Goal: Task Accomplishment & Management: Use online tool/utility

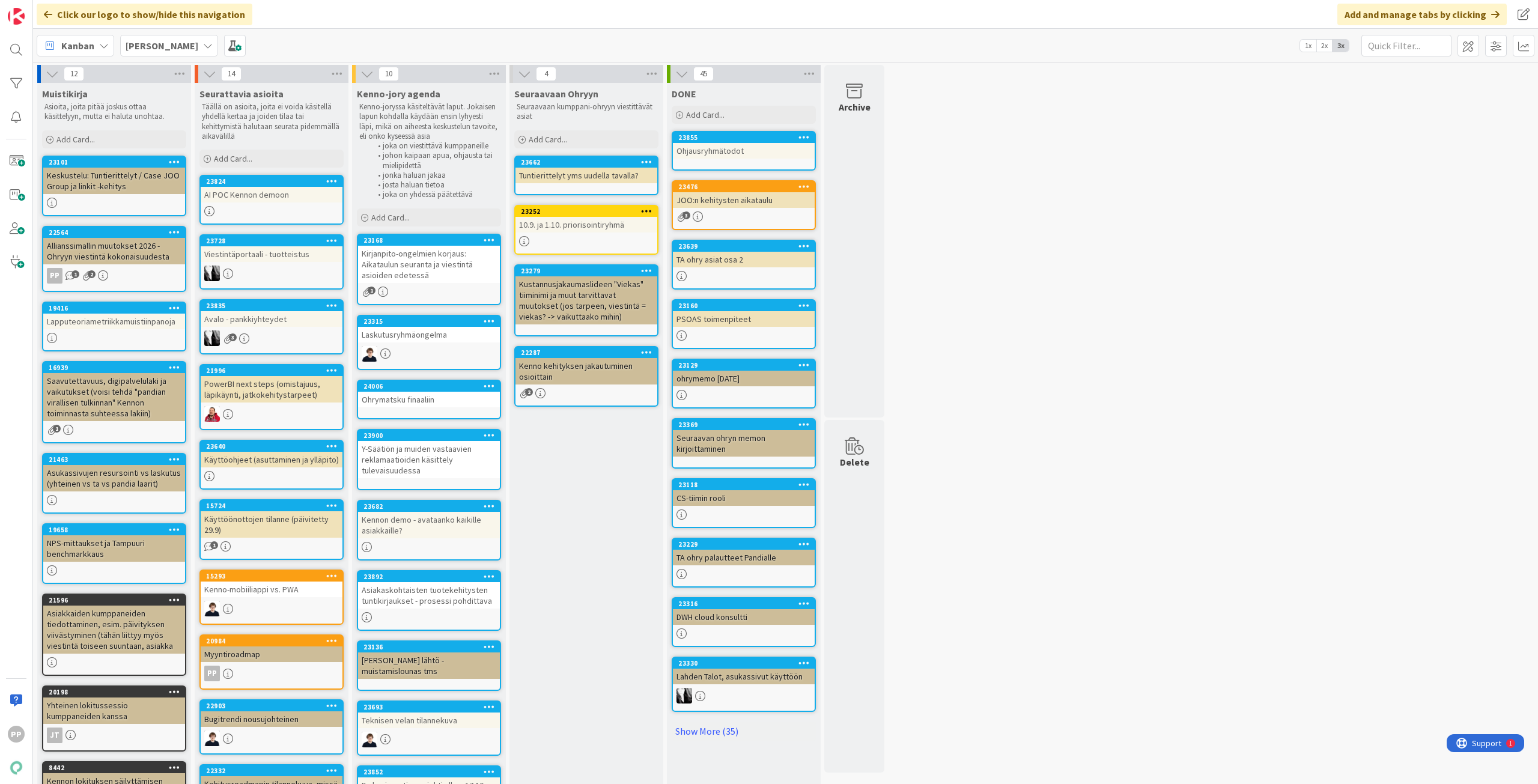
click at [193, 46] on div "Kenno JoRy" at bounding box center [169, 45] width 98 height 21
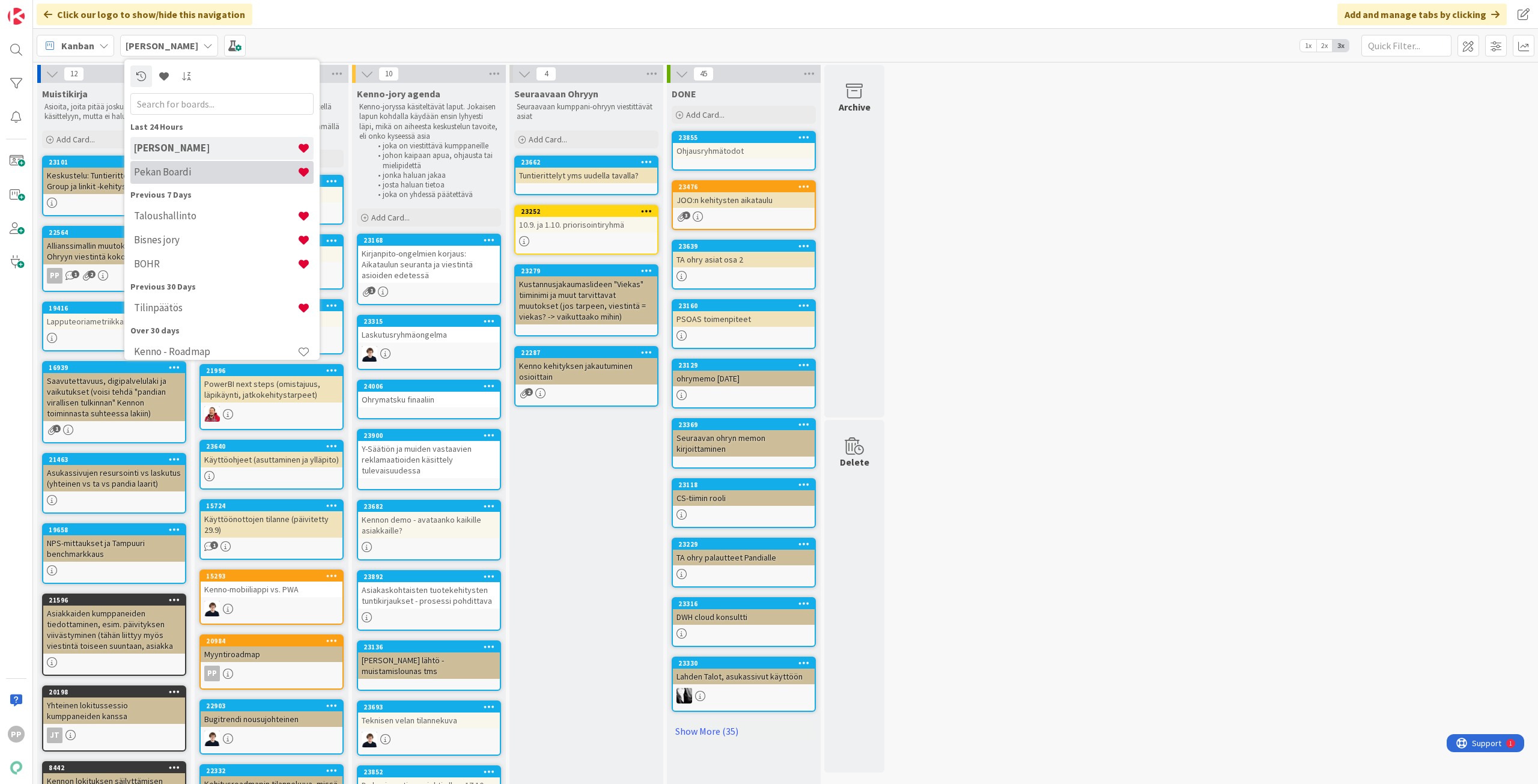
click at [203, 176] on h4 "Pekan Boardi" at bounding box center [216, 171] width 163 height 12
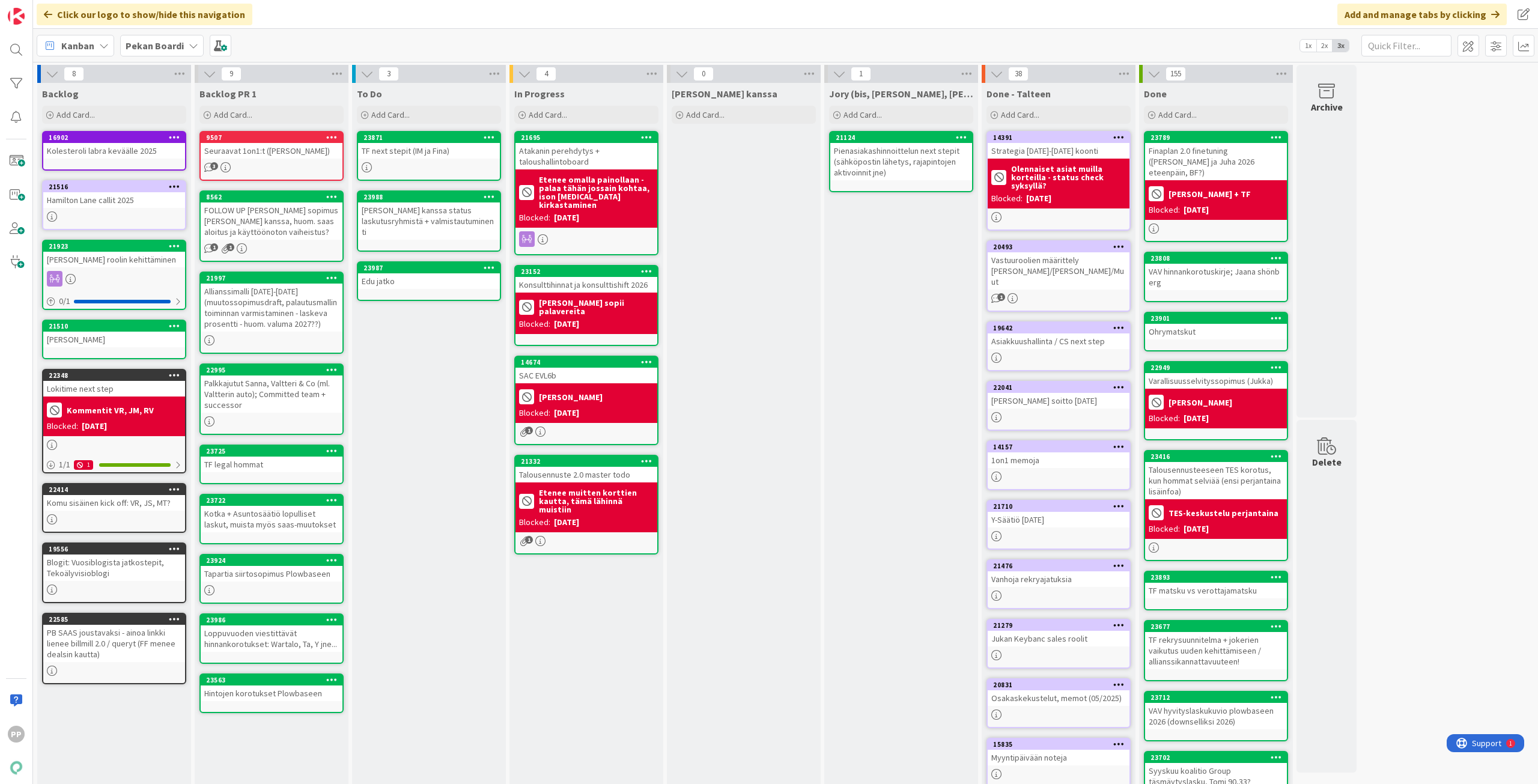
click at [416, 400] on div "To Do Add Card... 23871 TF next stepit (IM ja Fina) 23988 Timon kanssa status l…" at bounding box center [429, 501] width 154 height 837
click at [456, 147] on div "TF next stepit (IM ja Fina)" at bounding box center [429, 151] width 142 height 16
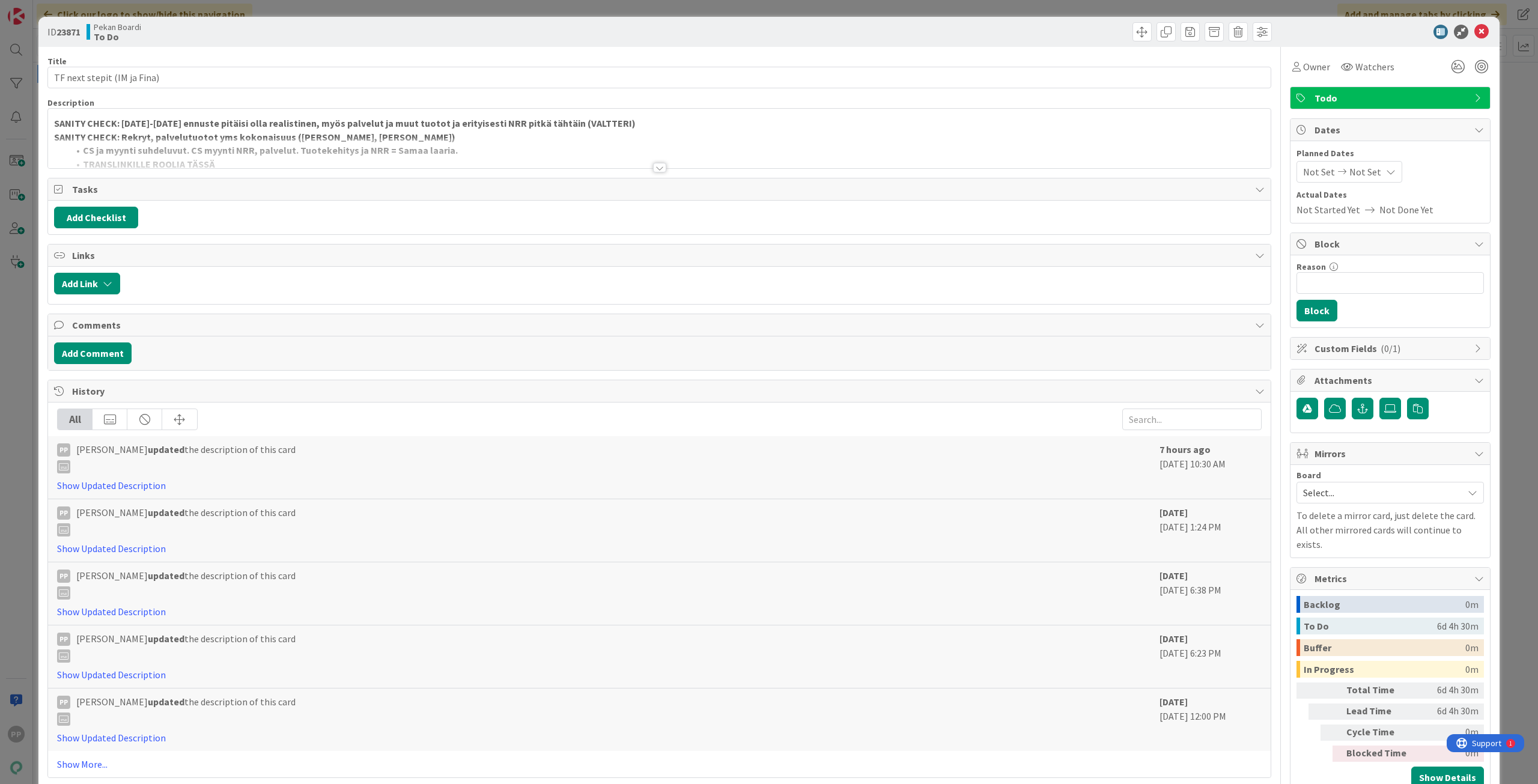
click at [174, 127] on strong "SANITY CHECK: [DATE]-[DATE] ennuste pitäisi olla realistinen, myös palvelut ja …" at bounding box center [344, 122] width 582 height 12
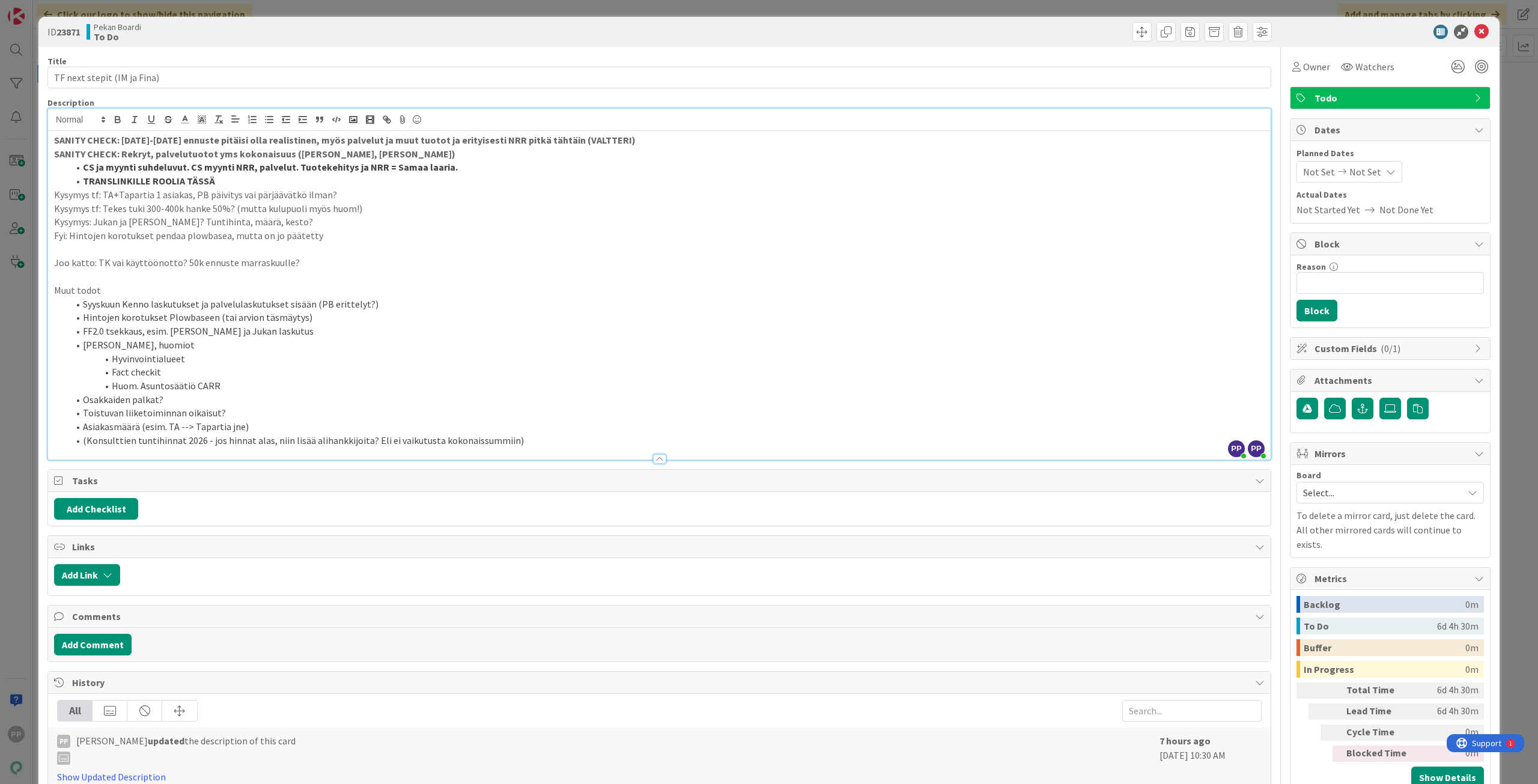
click at [230, 197] on p "Kysymys tf: TA+Tapartia 1 asiakas, PB päivitys vai pärjäävätkö ilman?" at bounding box center [659, 195] width 1211 height 14
click at [225, 214] on p "Kysymys tf: Tekes tuki 300-400k hanke 50%? (mutta kulupuoli myös huom!)" at bounding box center [659, 209] width 1211 height 14
drag, startPoint x: 344, startPoint y: 212, endPoint x: 483, endPoint y: 248, distance: 143.6
click at [483, 248] on div "SANITY CHECK: [DATE]-[DATE] ennuste pitäisi olla realistinen, myös palvelut ja …" at bounding box center [659, 295] width 1223 height 328
click at [483, 248] on p at bounding box center [659, 250] width 1211 height 14
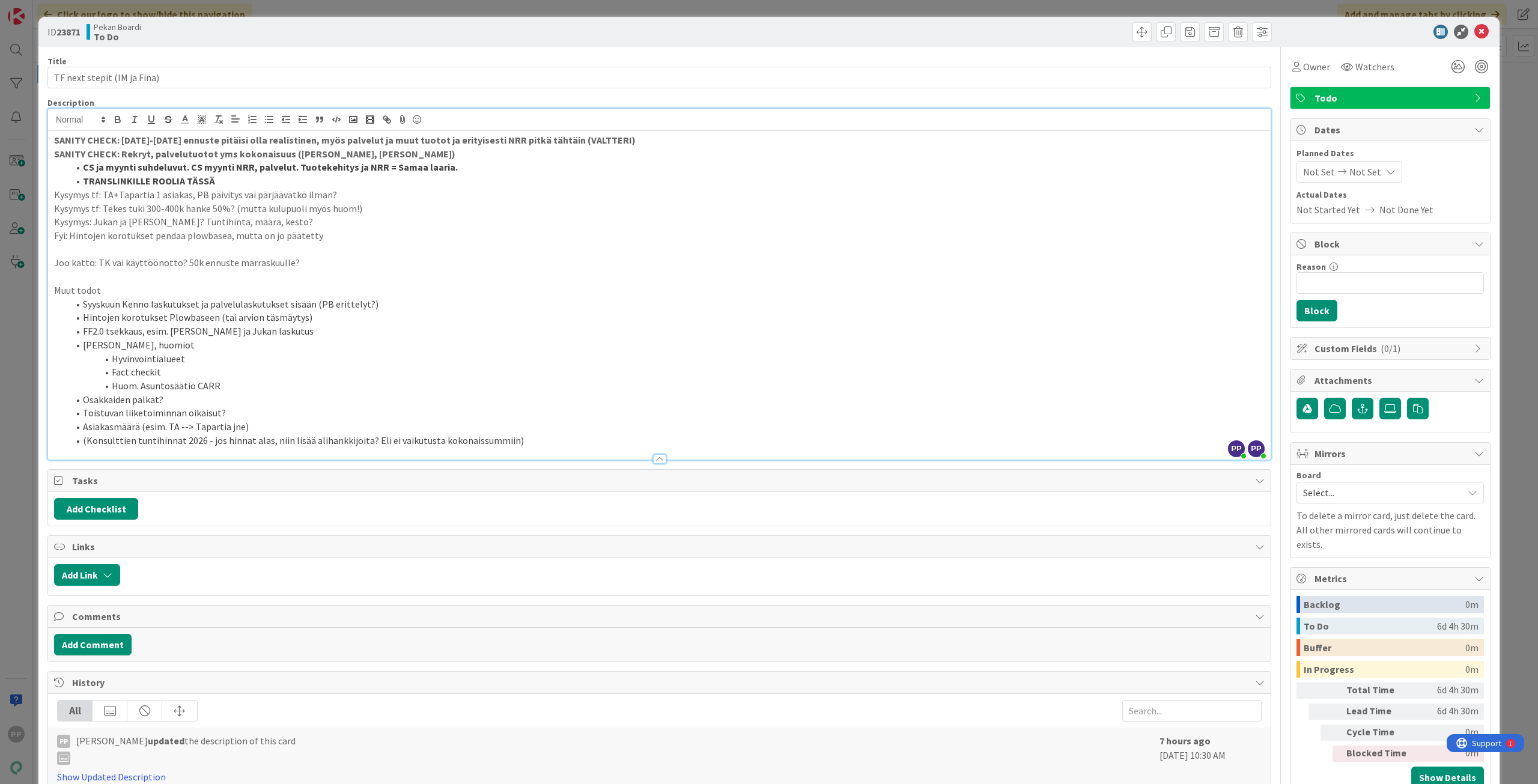
click at [202, 104] on div "Description" at bounding box center [660, 103] width 1224 height 11
click at [230, 44] on div "ID 23871 Pekan Boardi To Do" at bounding box center [769, 31] width 1461 height 30
click at [243, 15] on div "ID 23871 Pekan Boardi To Do Title 27 / 128 TF next stepit (IM ja Fina) Descript…" at bounding box center [769, 392] width 1538 height 784
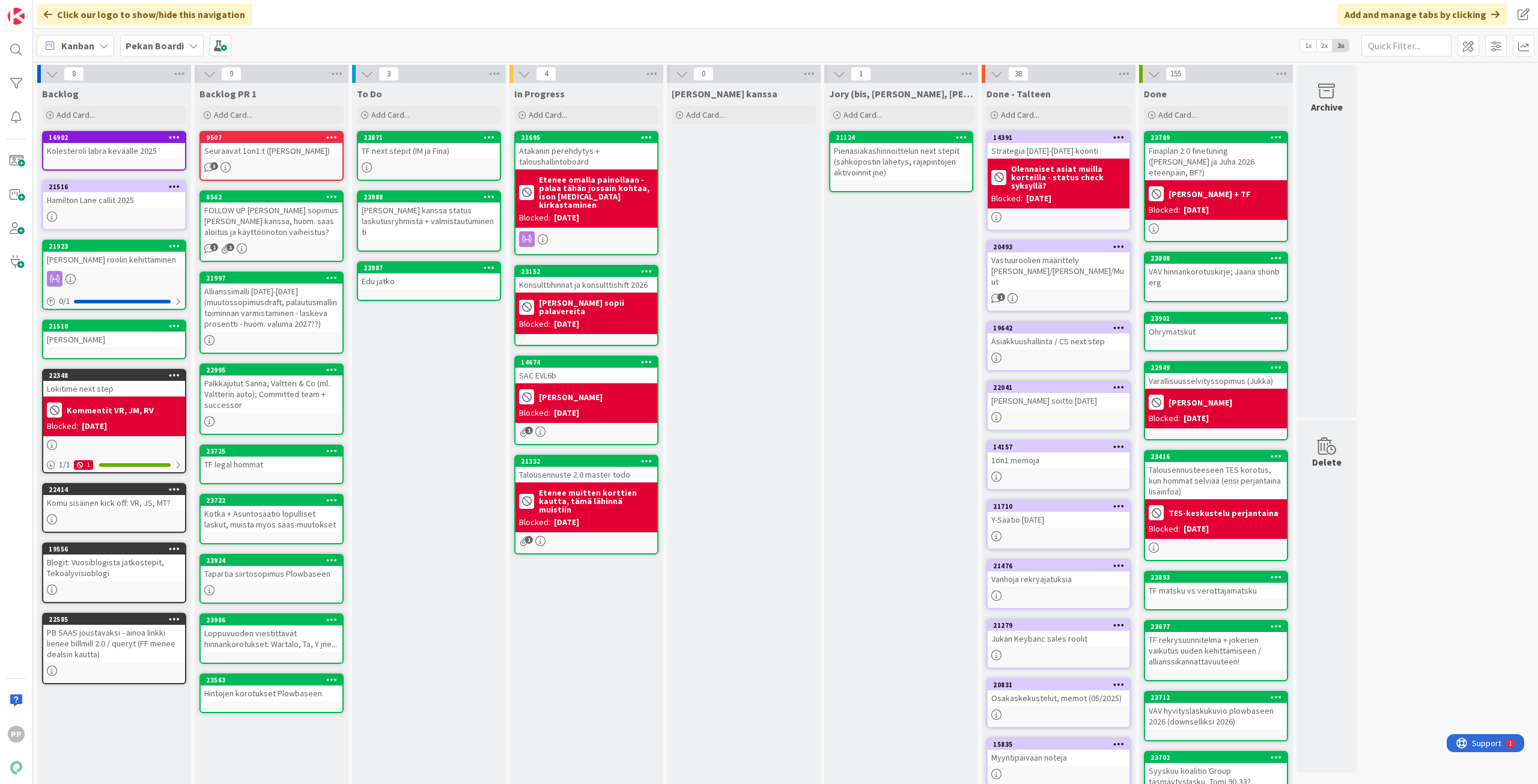
click at [433, 378] on div "To Do Add Card... 23871 TF next stepit (IM ja Fina) 23988 Timon kanssa status l…" at bounding box center [429, 501] width 154 height 837
click at [420, 368] on div "To Do Add Card... 23871 TF next stepit (IM ja Fina) 23988 Timon kanssa status l…" at bounding box center [429, 501] width 154 height 837
click at [440, 377] on div "To Do Add Card... 23871 TF next stepit (IM ja Fina) 23988 Timon kanssa status l…" at bounding box center [429, 501] width 154 height 837
click at [423, 15] on div "Click our logo to show/hide this navigation Add and manage tabs by clicking" at bounding box center [786, 15] width 1505 height 29
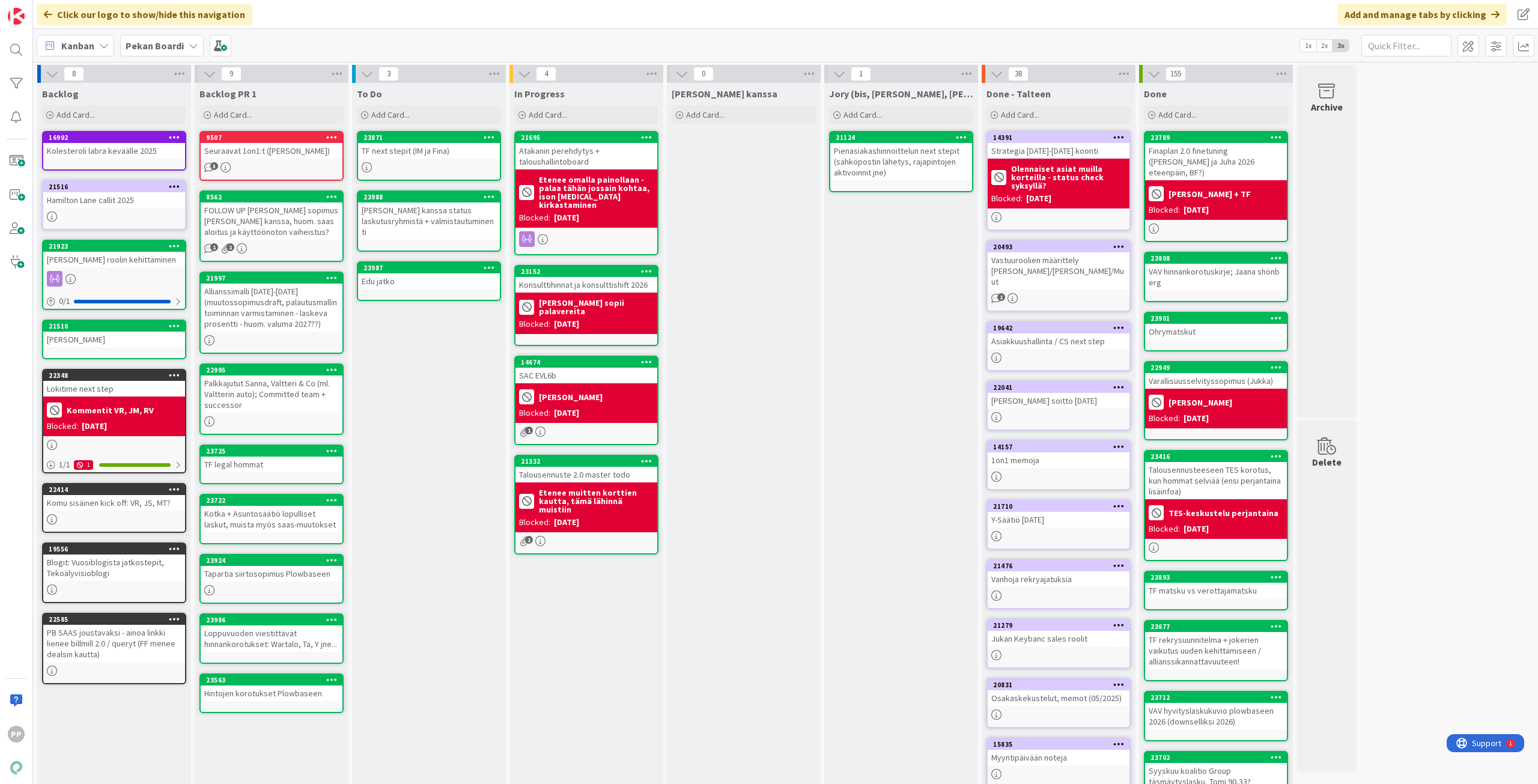
click at [438, 372] on div "To Do Add Card... 23871 TF next stepit (IM ja Fina) 23988 Timon kanssa status l…" at bounding box center [429, 501] width 154 height 837
click at [428, 465] on div "To Do Add Card... 23871 TF next stepit (IM ja Fina) 23988 Timon kanssa status l…" at bounding box center [429, 501] width 154 height 837
click at [424, 455] on div "To Do Add Card... 23871 TF next stepit (IM ja Fina) 23988 Timon kanssa status l…" at bounding box center [429, 501] width 154 height 837
click at [425, 451] on div "To Do Add Card... 23871 TF next stepit (IM ja Fina) 23988 Timon kanssa status l…" at bounding box center [429, 501] width 154 height 837
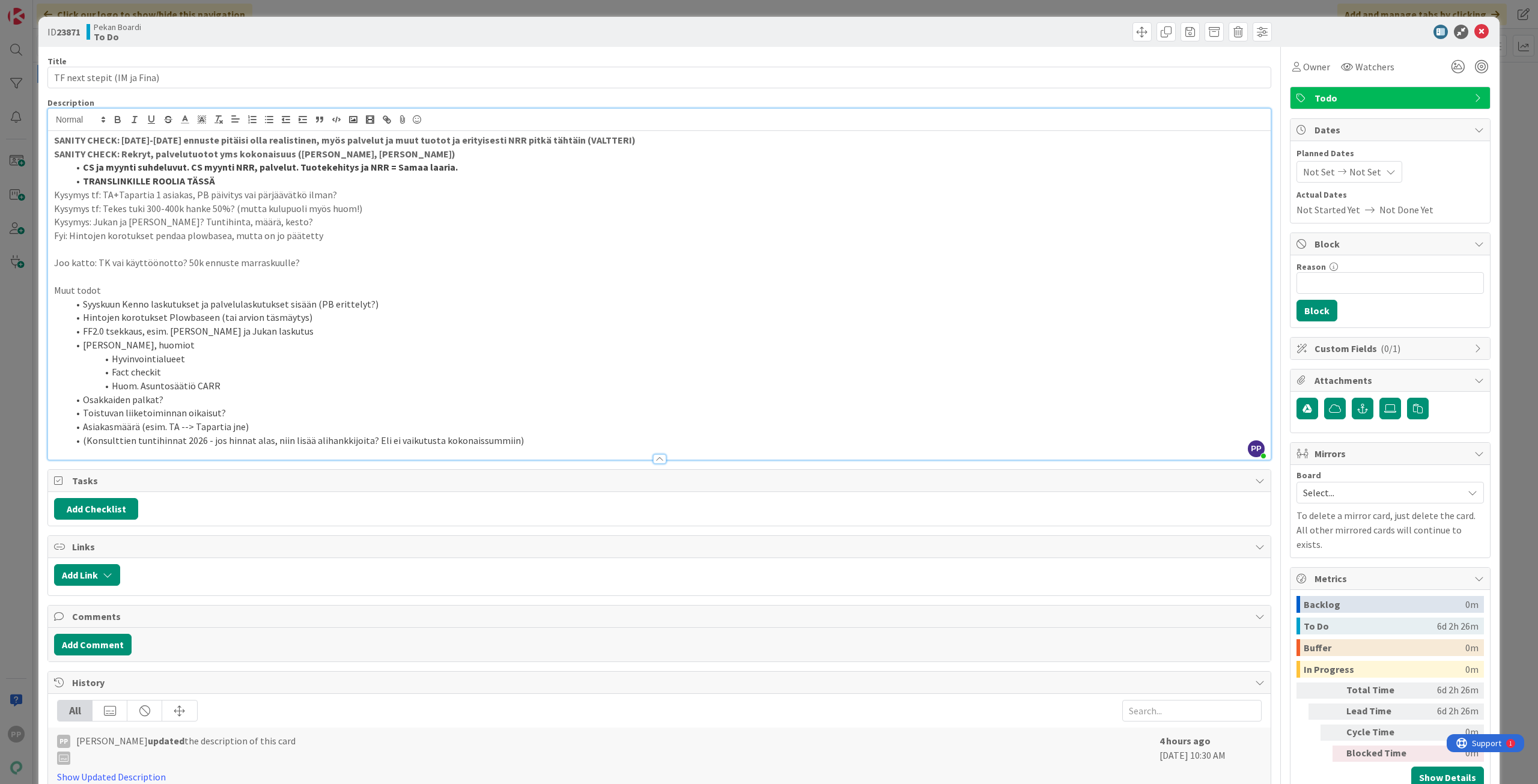
click at [17, 217] on div "ID 23871 Pekan Boardi To Do Title 27 / 128 TF next stepit (IM ja Fina) Descript…" at bounding box center [769, 392] width 1538 height 784
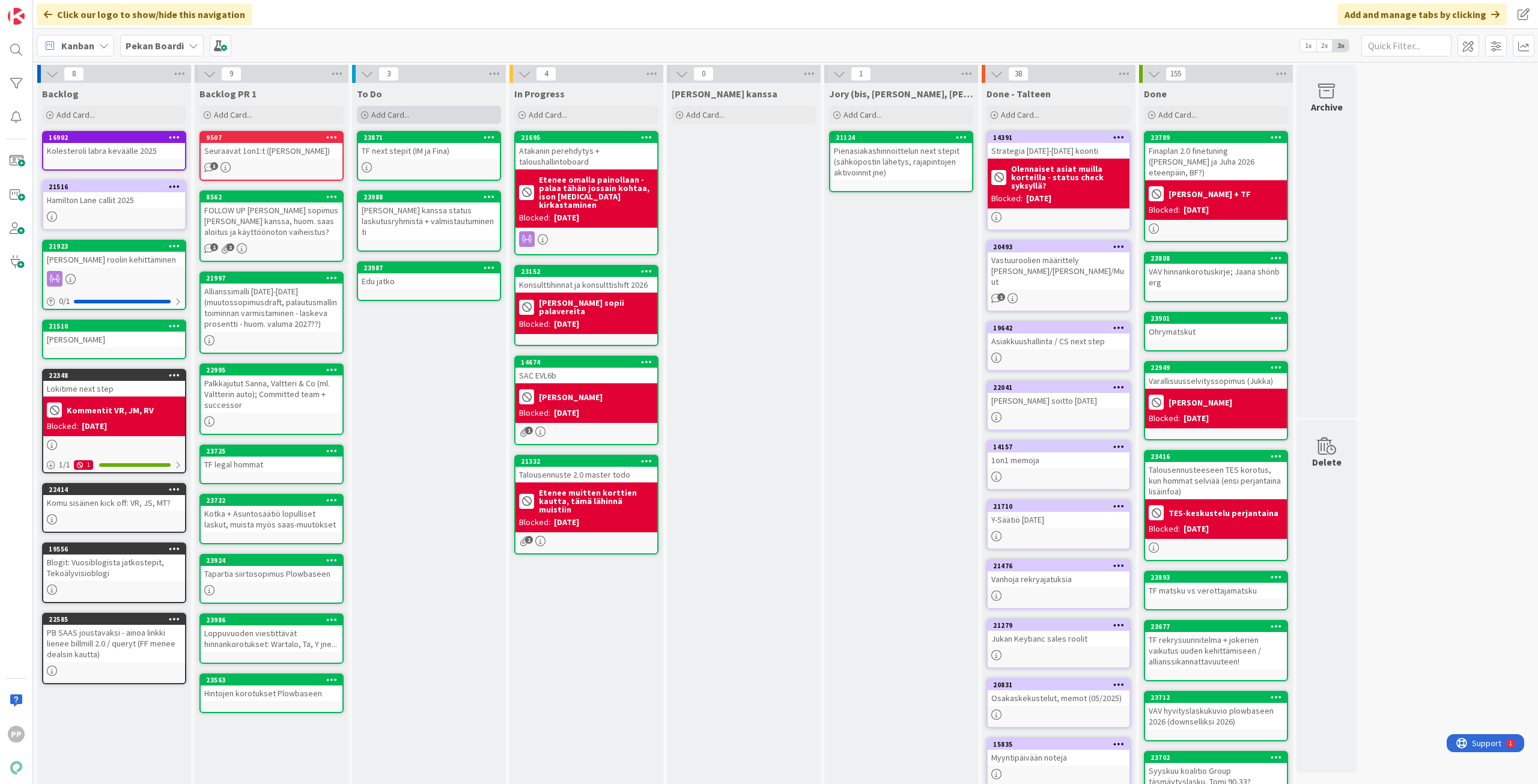
click at [417, 112] on div "Add Card..." at bounding box center [429, 115] width 144 height 18
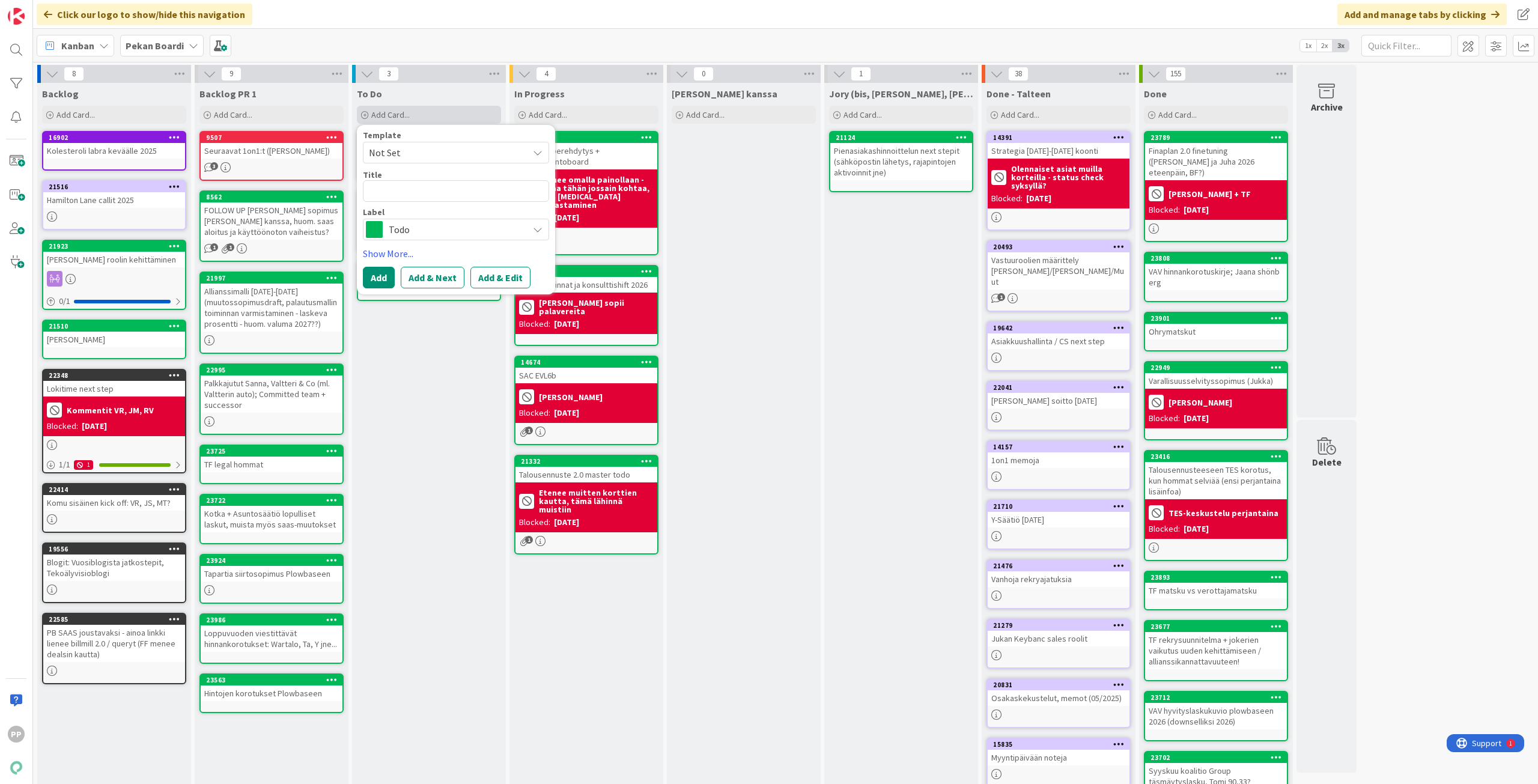
type textarea "x"
type textarea "J"
type textarea "x"
type textarea "Ju"
type textarea "x"
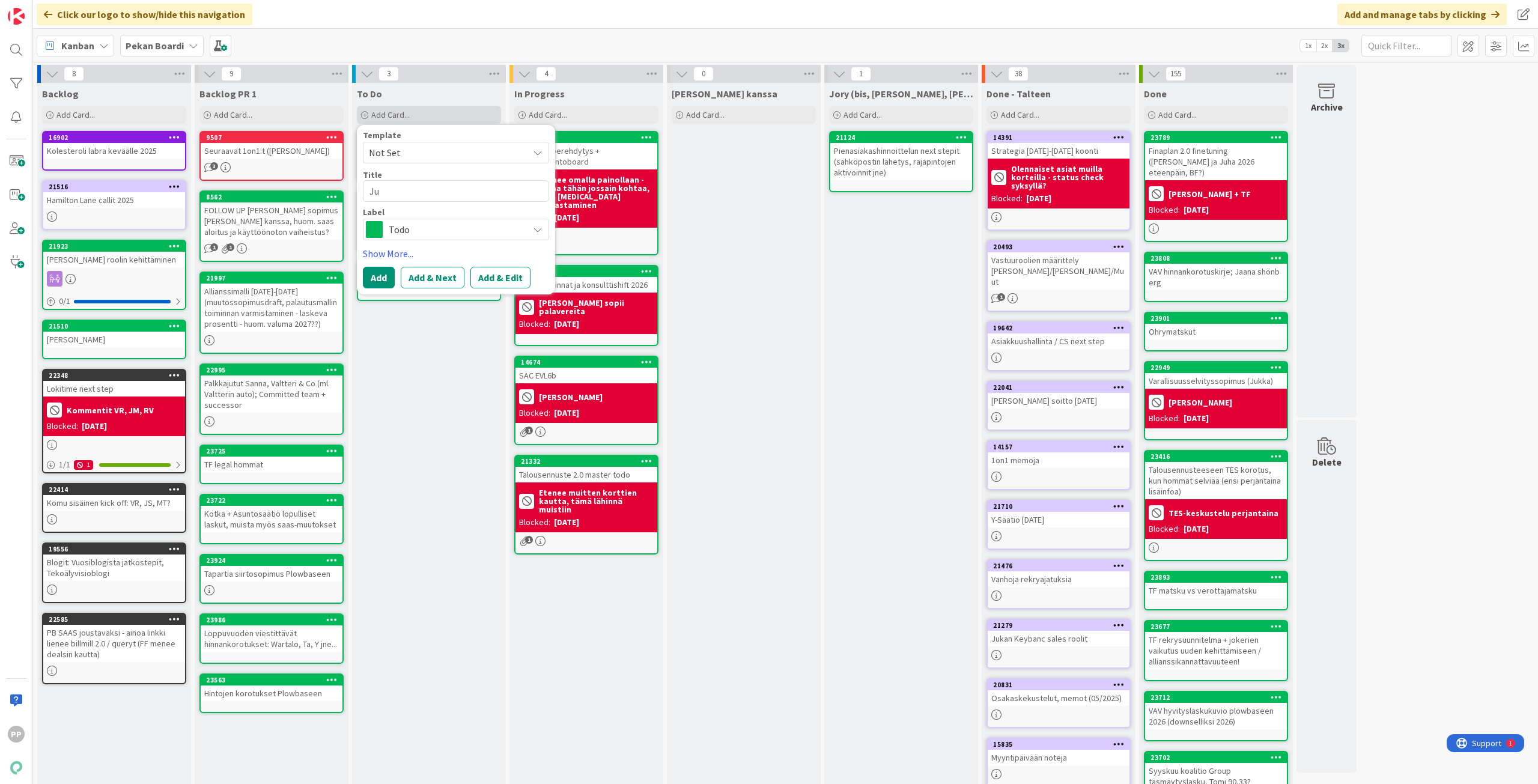
type textarea "Juh"
type textarea "x"
type textarea "[PERSON_NAME]"
type textarea "x"
type textarea "[PERSON_NAME]"
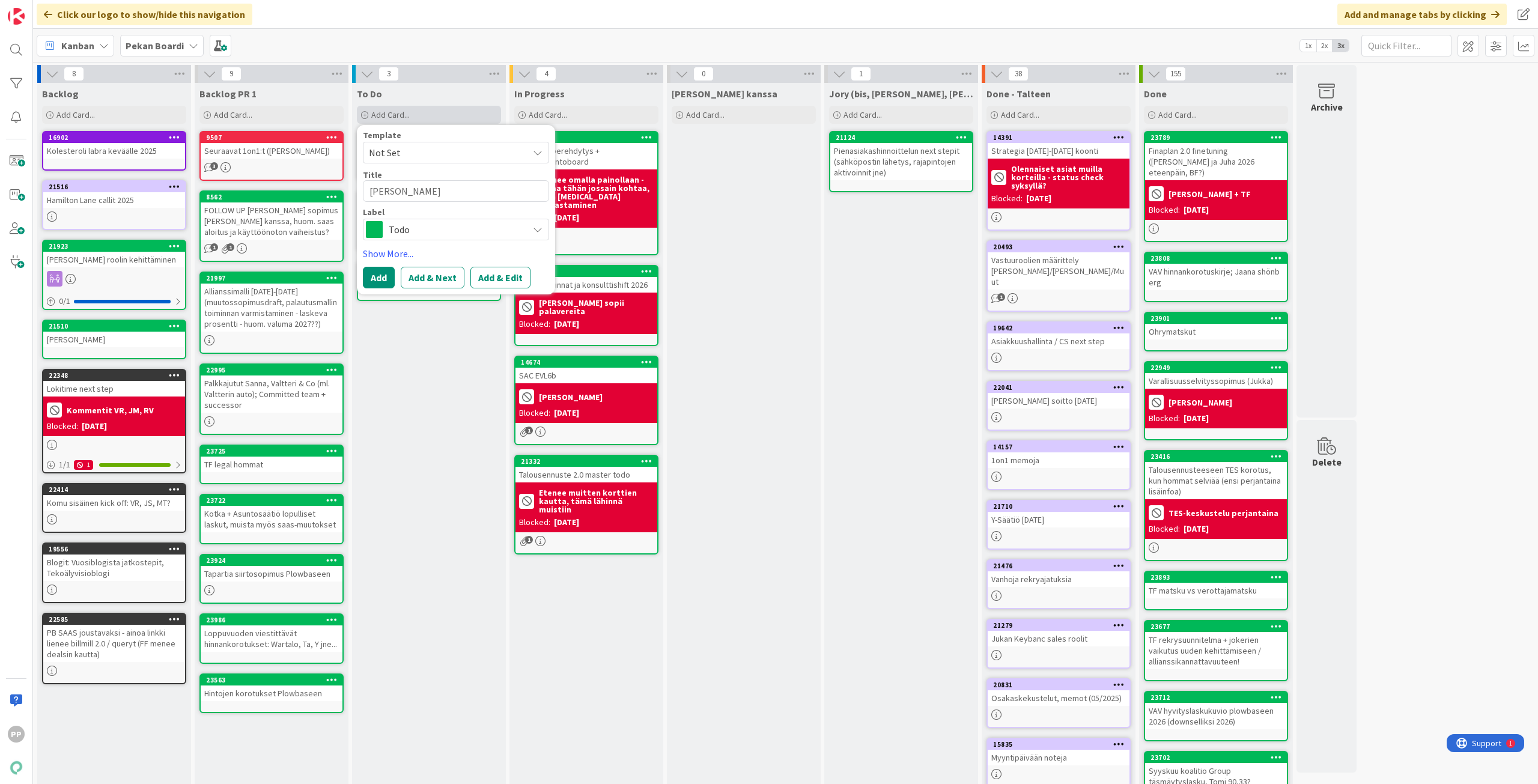
type textarea "x"
type textarea "[PERSON_NAME]"
type textarea "x"
type textarea "[PERSON_NAME]"
type textarea "x"
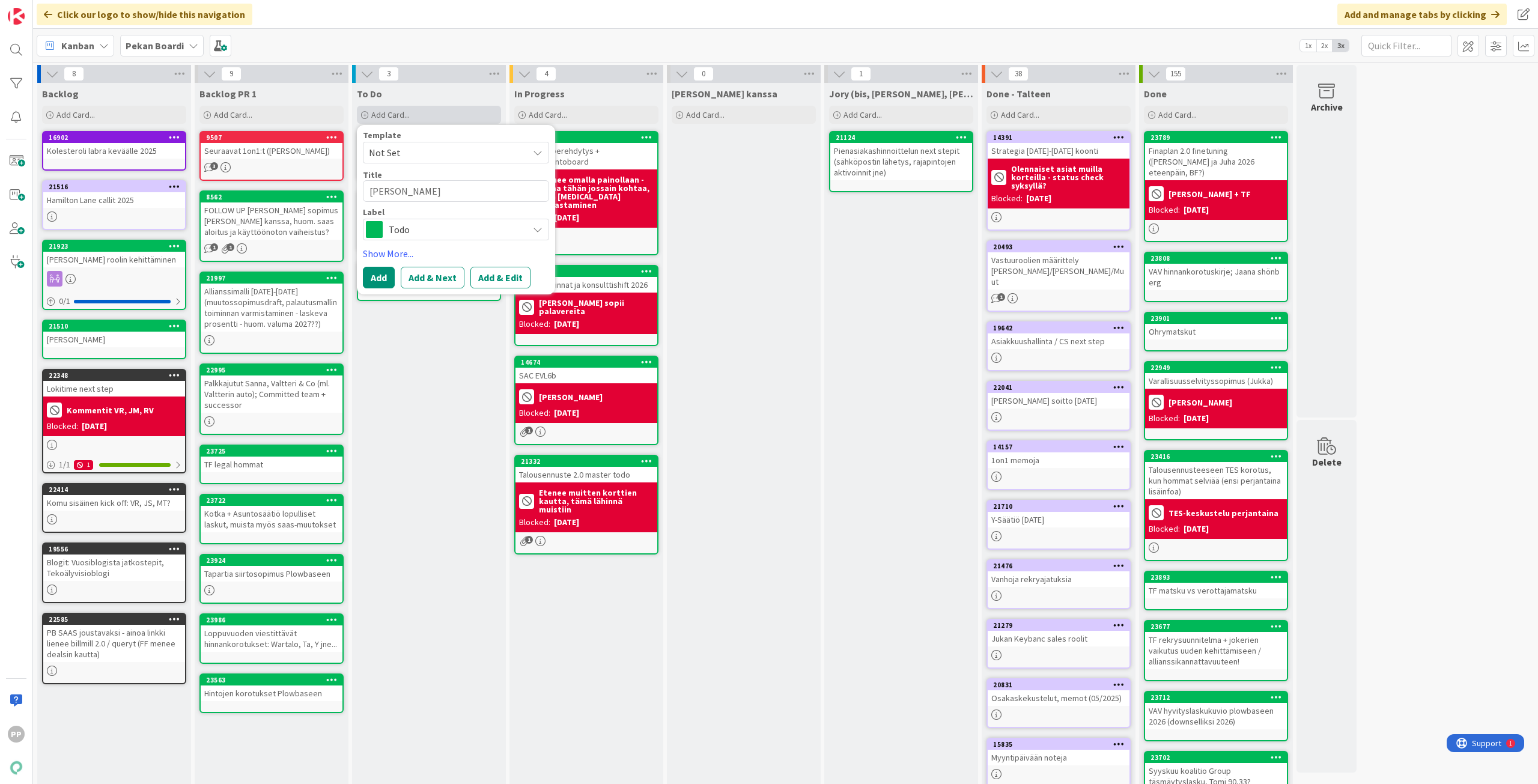
type textarea "[PERSON_NAME]"
type textarea "x"
type textarea "[PERSON_NAME]"
type textarea "x"
type textarea "[PERSON_NAME]"
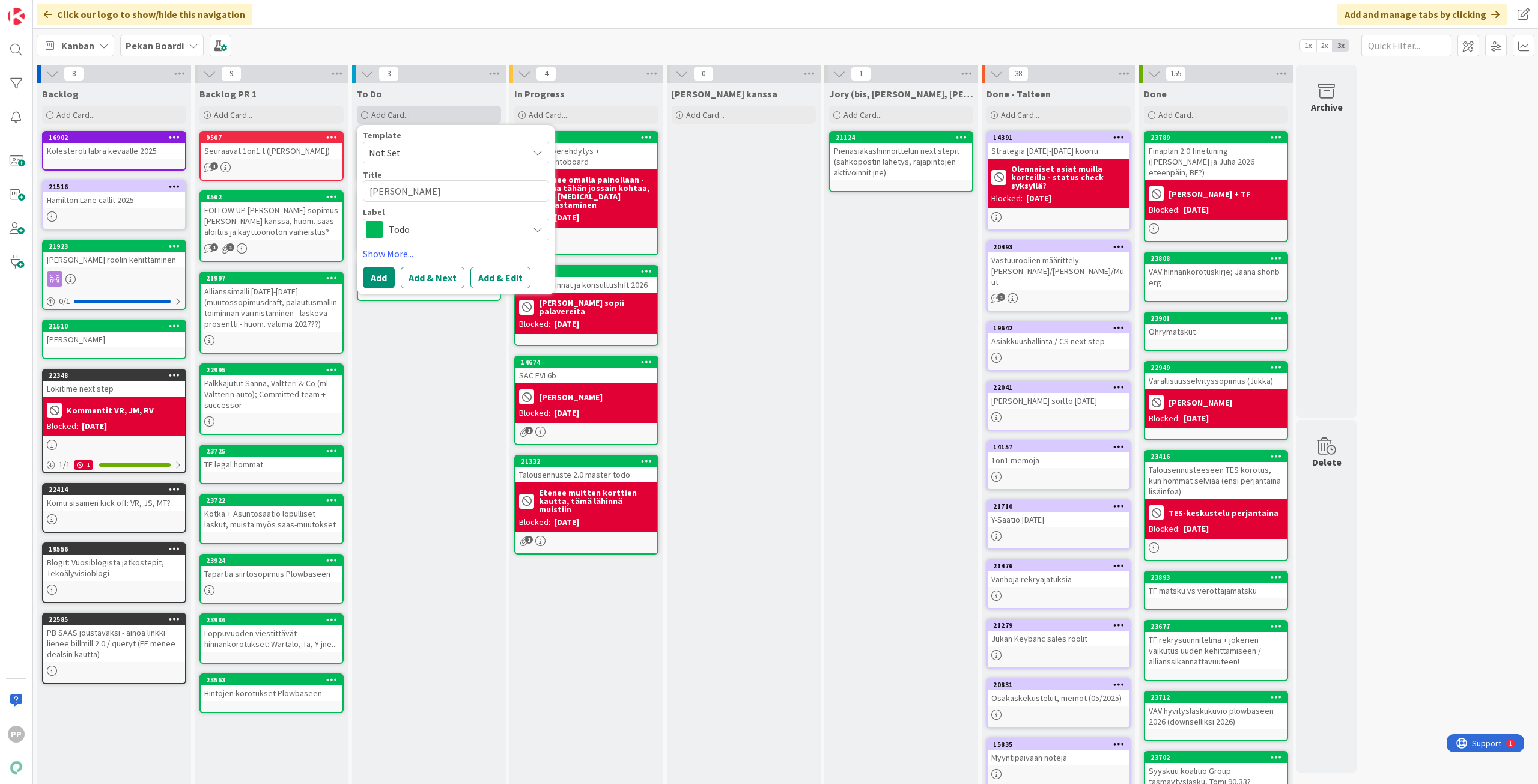
type textarea "x"
type textarea "[PERSON_NAME]"
type textarea "x"
type textarea "[PERSON_NAME]"
type textarea "x"
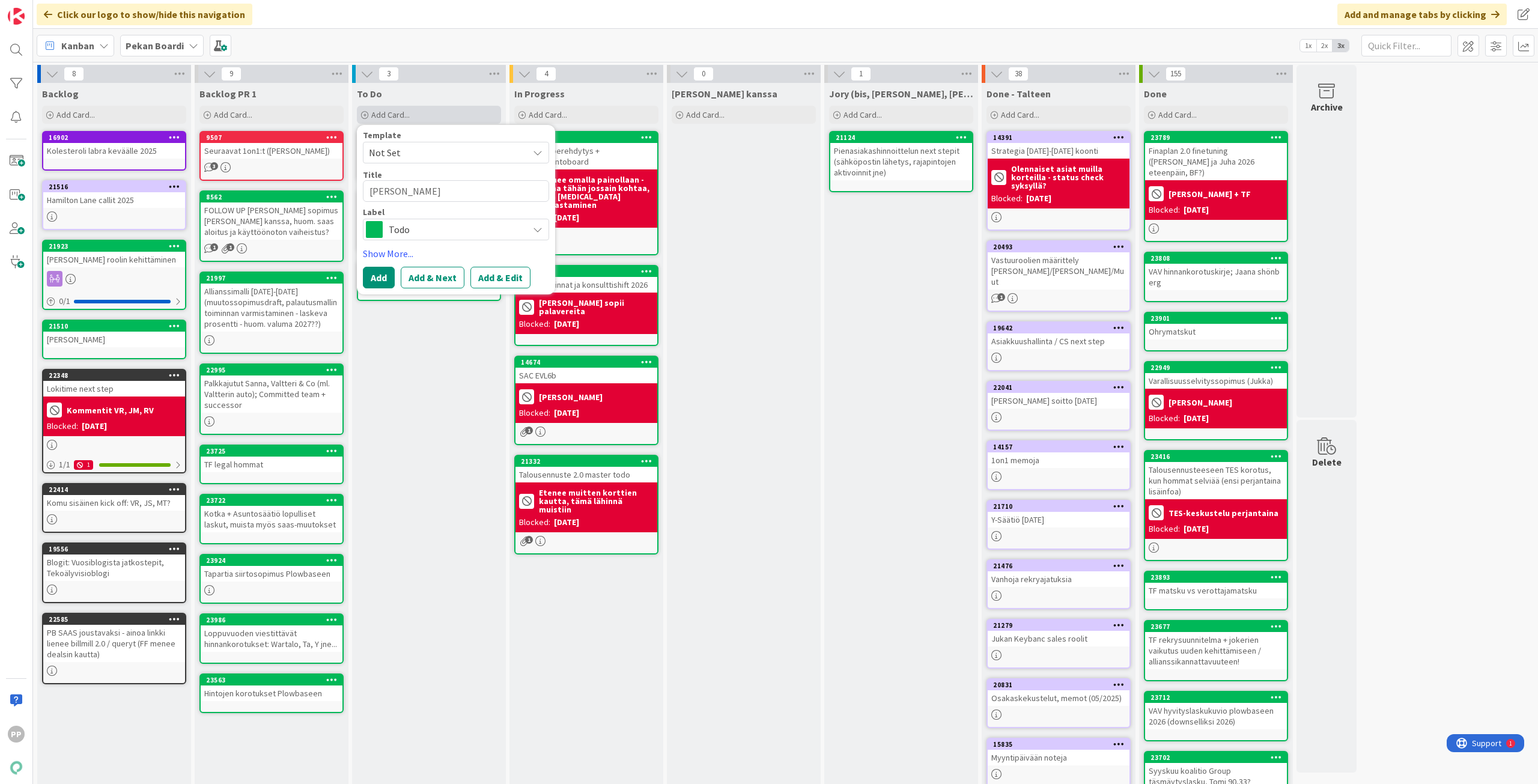
type textarea "[PERSON_NAME]"
type textarea "x"
type textarea "[PERSON_NAME]"
type textarea "x"
type textarea "[PERSON_NAME]"
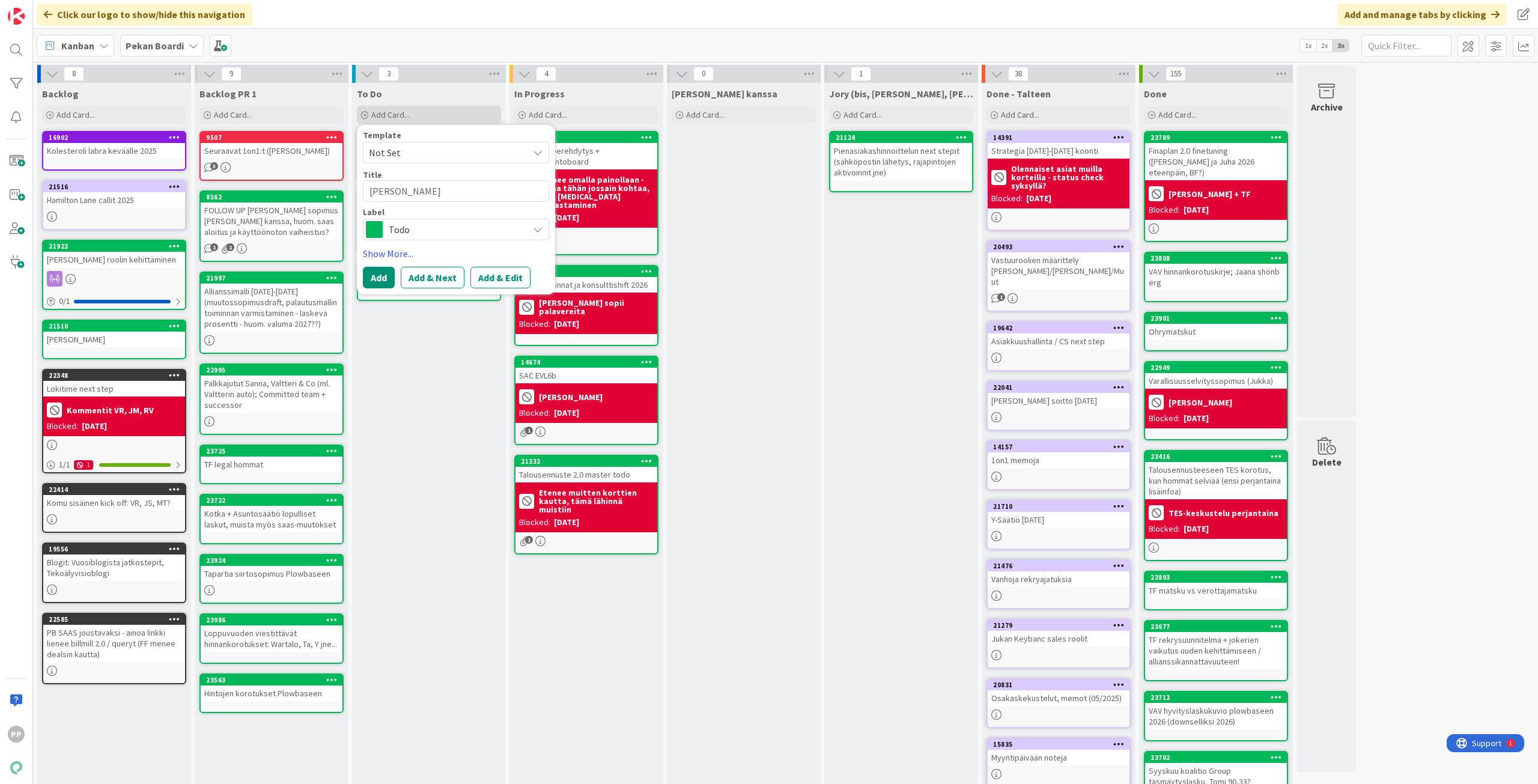
type textarea "x"
type textarea "[PERSON_NAME]"
type textarea "x"
type textarea "[PERSON_NAME]"
type textarea "x"
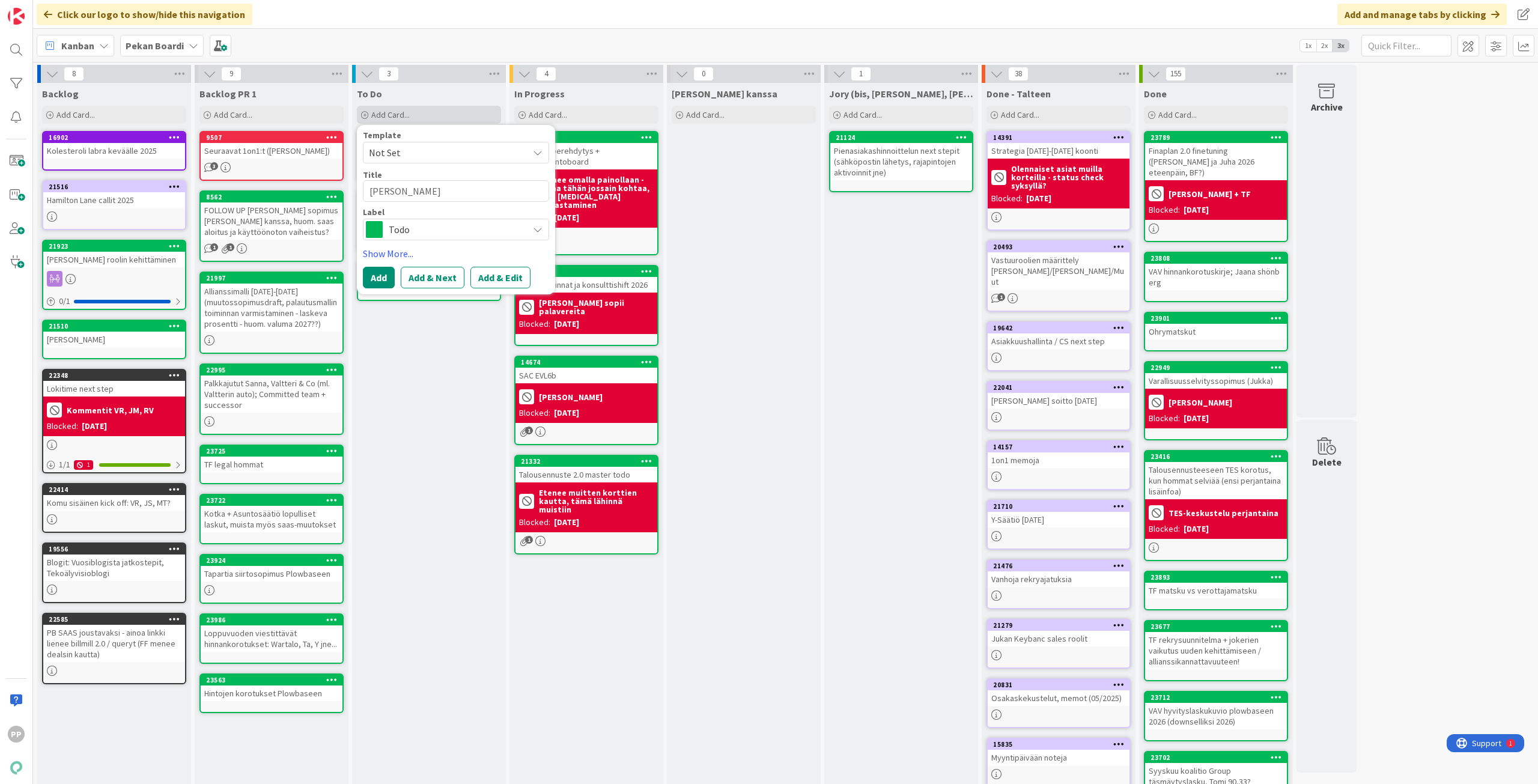
type textarea "[PERSON_NAME]"
type textarea "x"
type textarea "[PERSON_NAME]"
type textarea "x"
type textarea "[PERSON_NAME]"
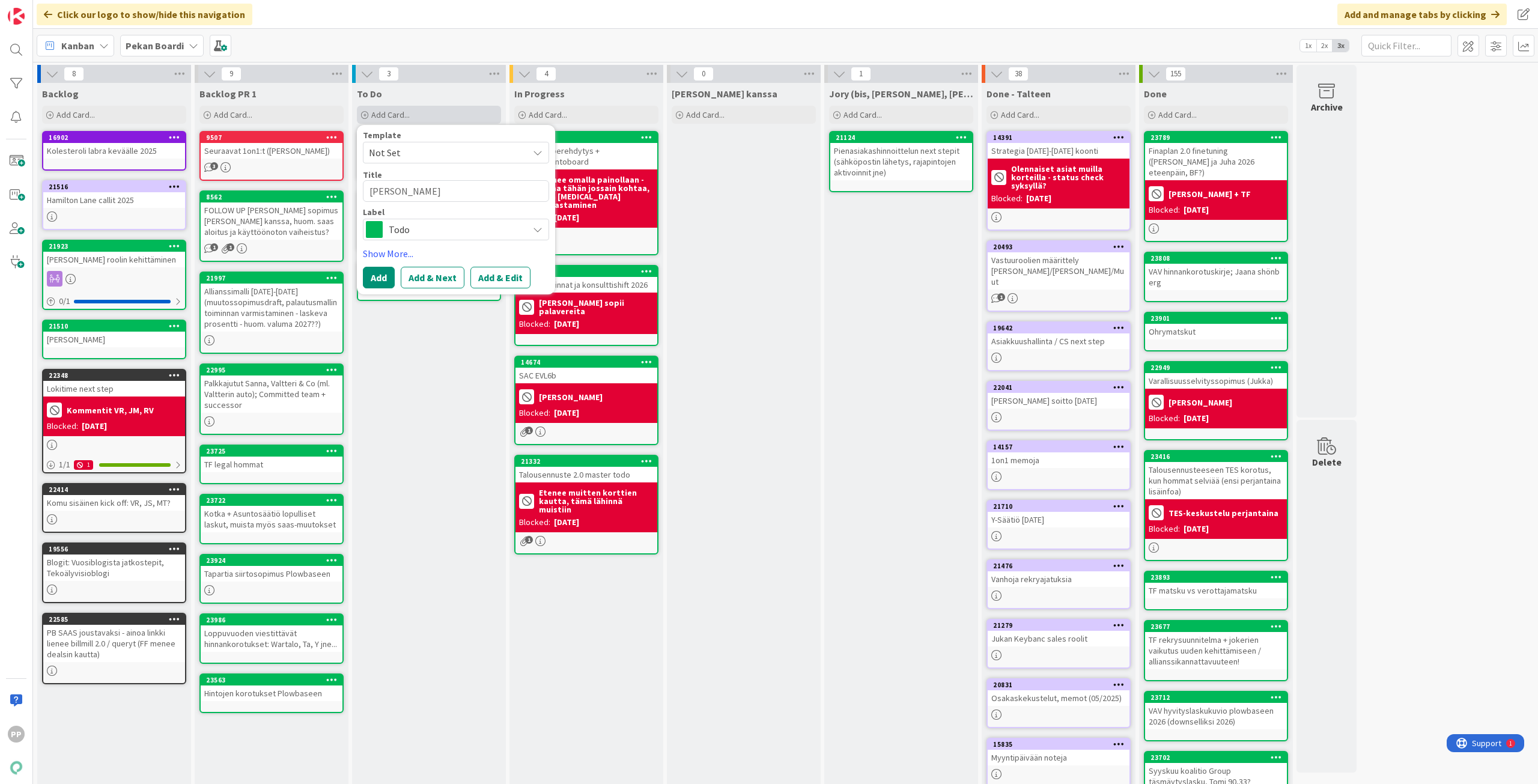
type textarea "x"
type textarea "[PERSON_NAME]"
type textarea "x"
type textarea "[PERSON_NAME]"
type textarea "x"
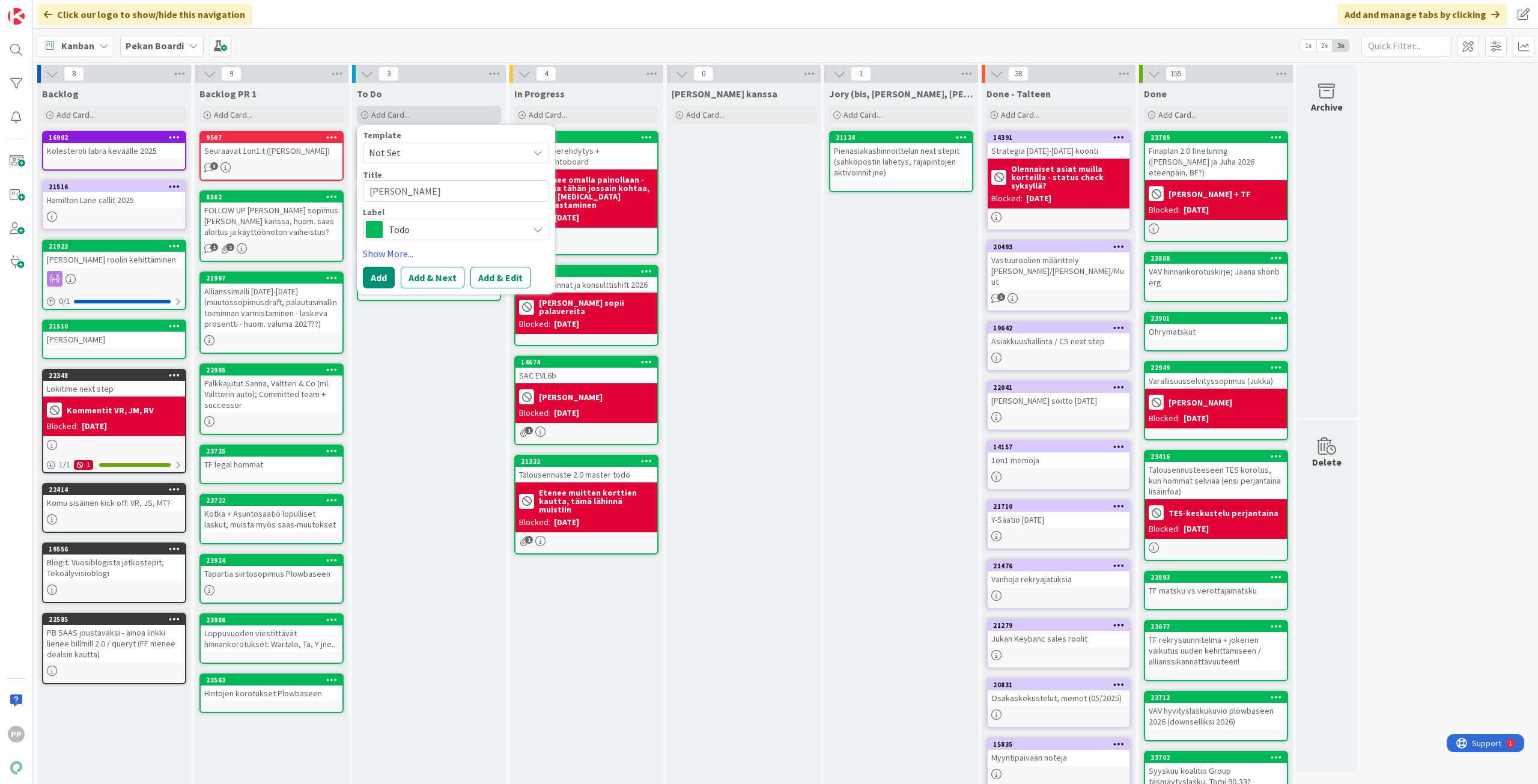
type textarea "[PERSON_NAME]"
type textarea "x"
type textarea "[PERSON_NAME]"
type textarea "x"
type textarea "[PERSON_NAME]"
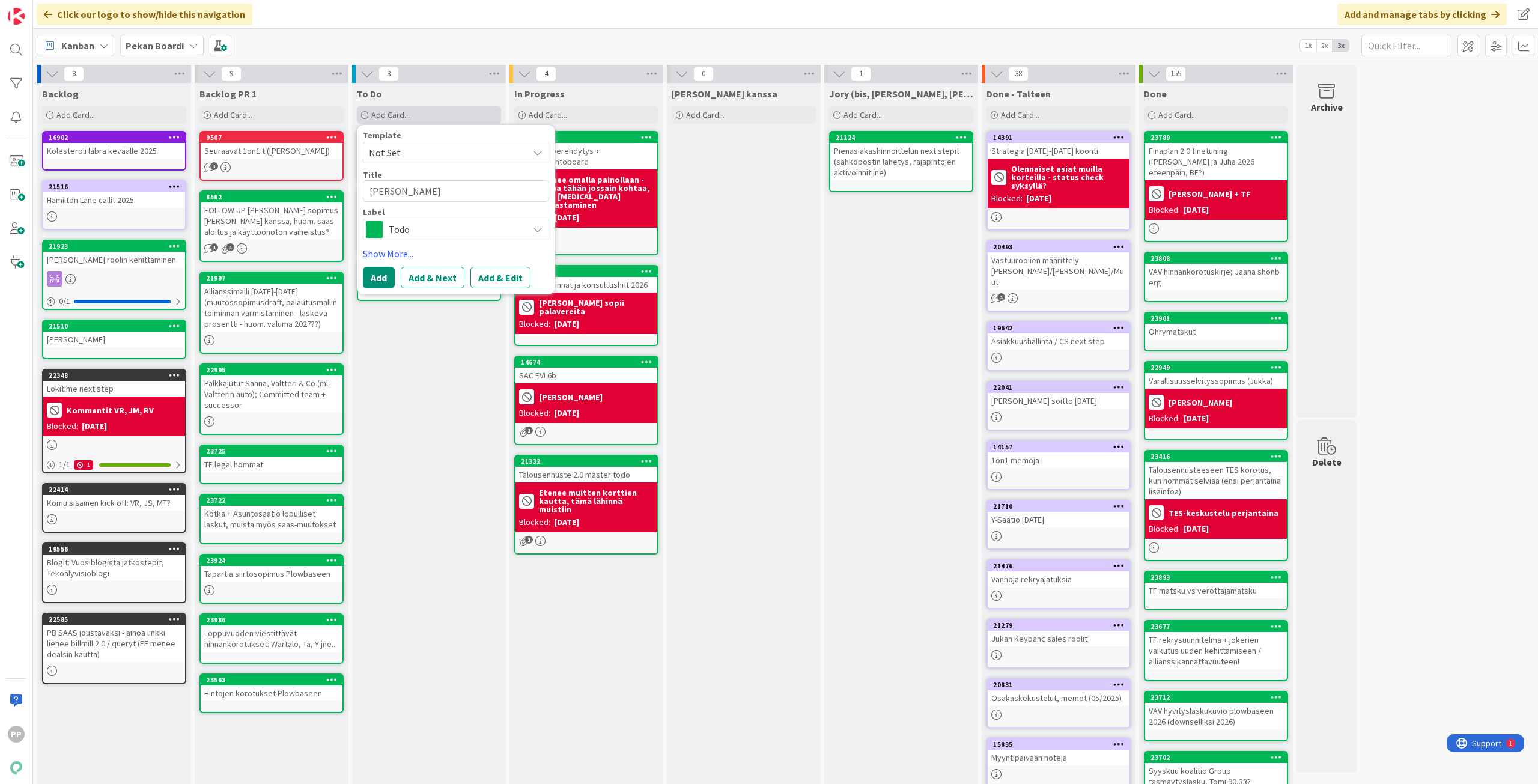
type textarea "x"
type textarea "[PERSON_NAME]"
type textarea "x"
type textarea "[PERSON_NAME]"
type textarea "x"
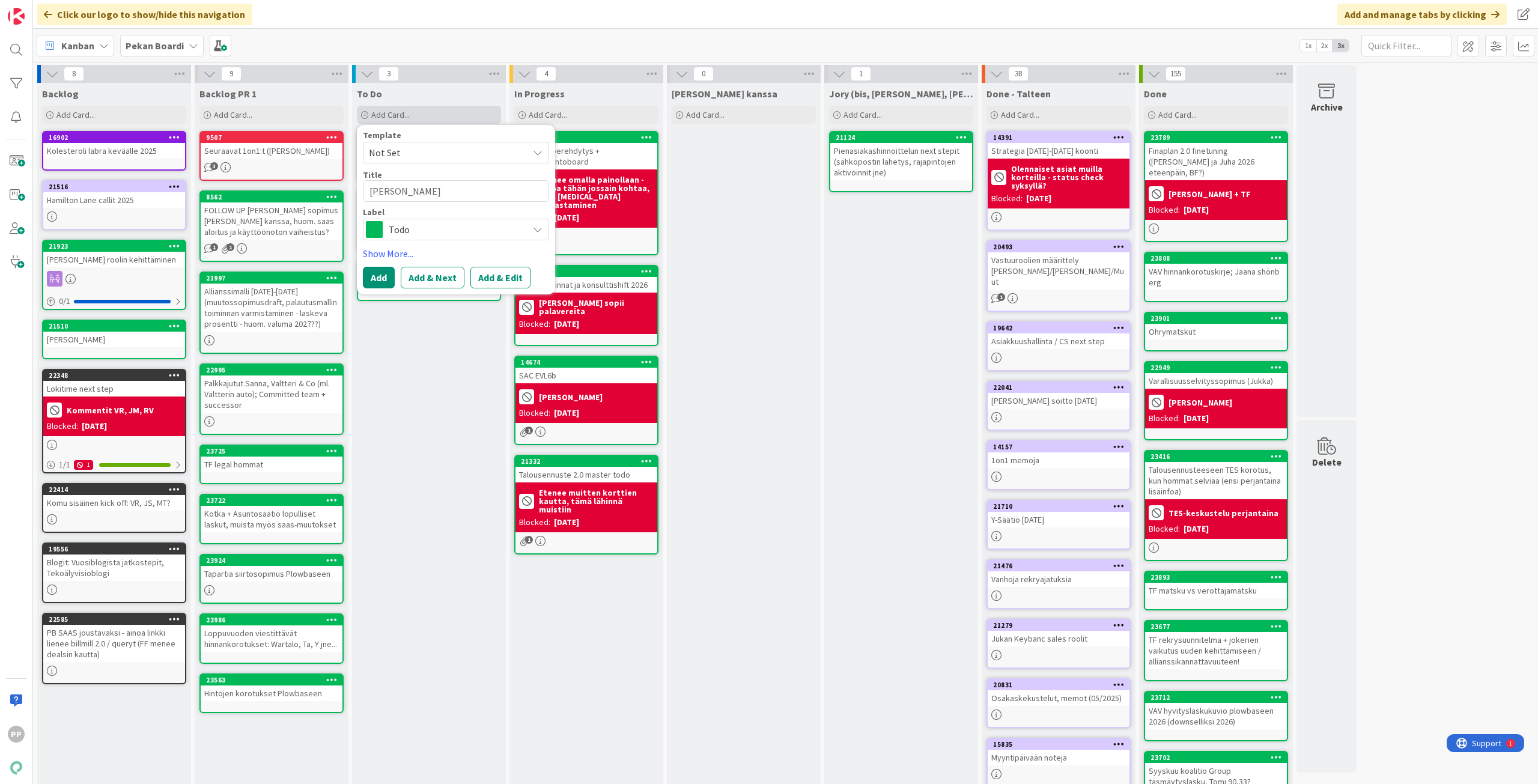
type textarea "[PERSON_NAME]"
type textarea "x"
type textarea "[PERSON_NAME]"
type textarea "x"
type textarea "[PERSON_NAME]"
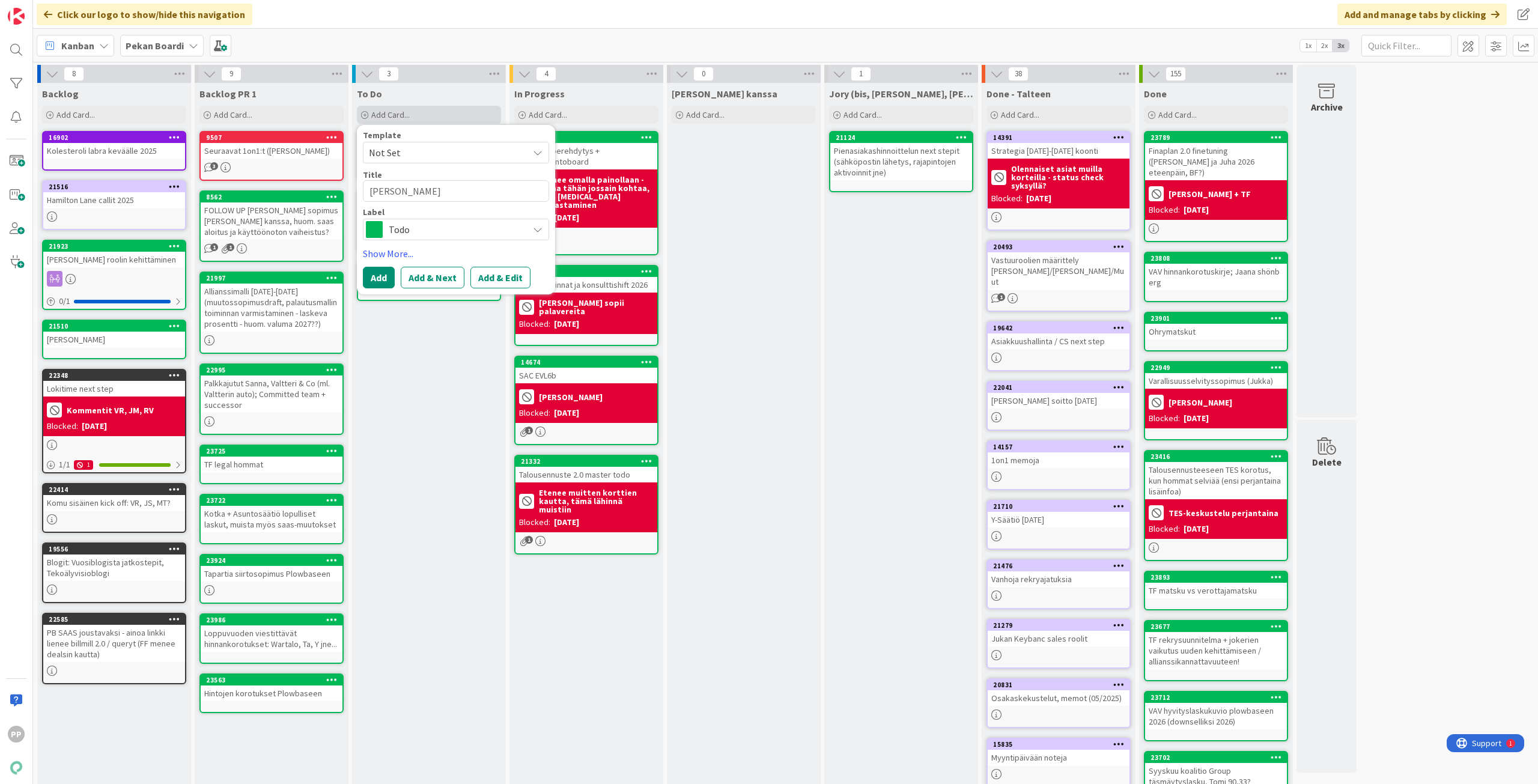
type textarea "x"
type textarea "[PERSON_NAME]"
type textarea "x"
type textarea "[PERSON_NAME] a"
type textarea "x"
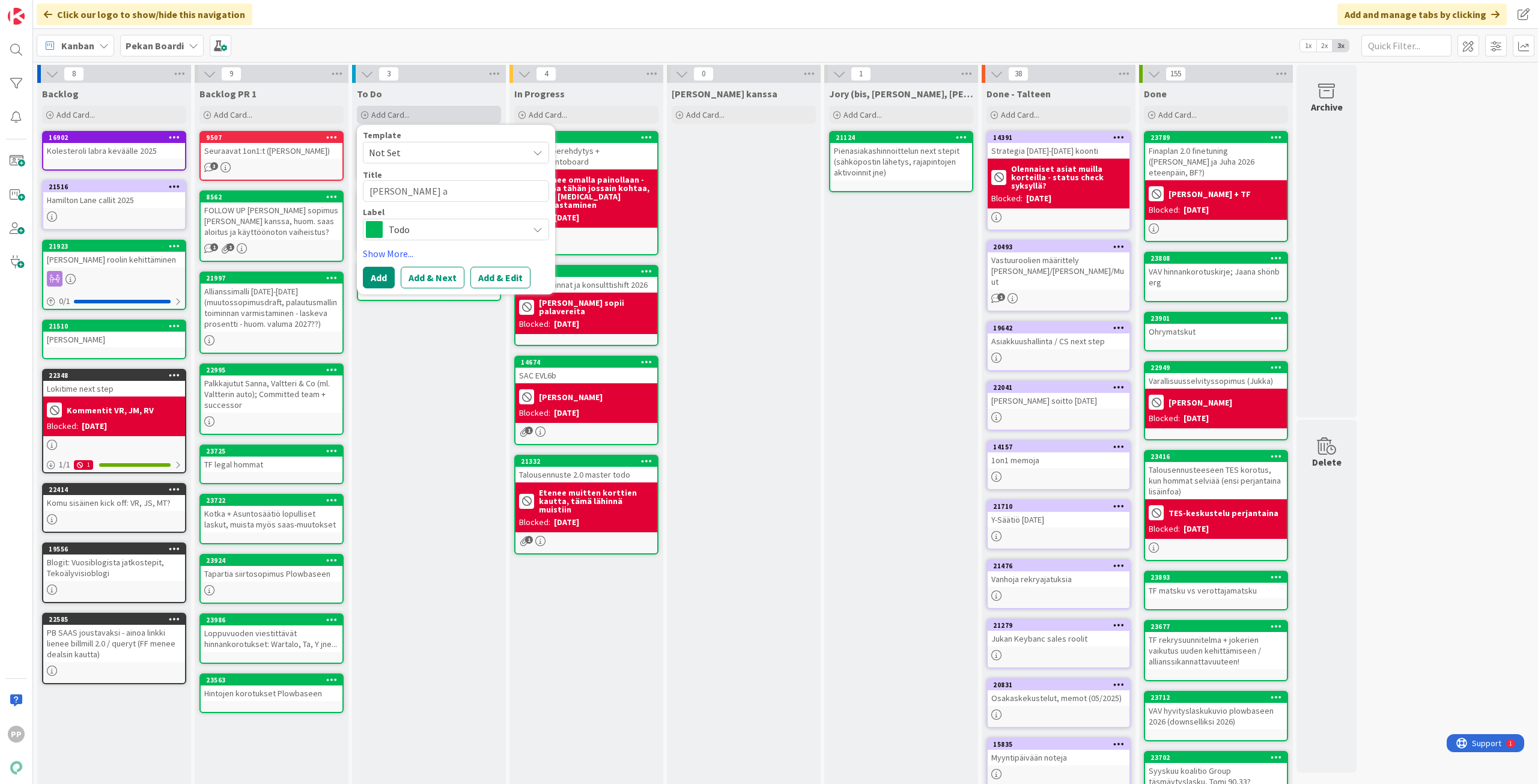
type textarea "[PERSON_NAME] aa"
type textarea "x"
type textarea "[PERSON_NAME] aam"
type textarea "x"
type textarea "[PERSON_NAME] aamu"
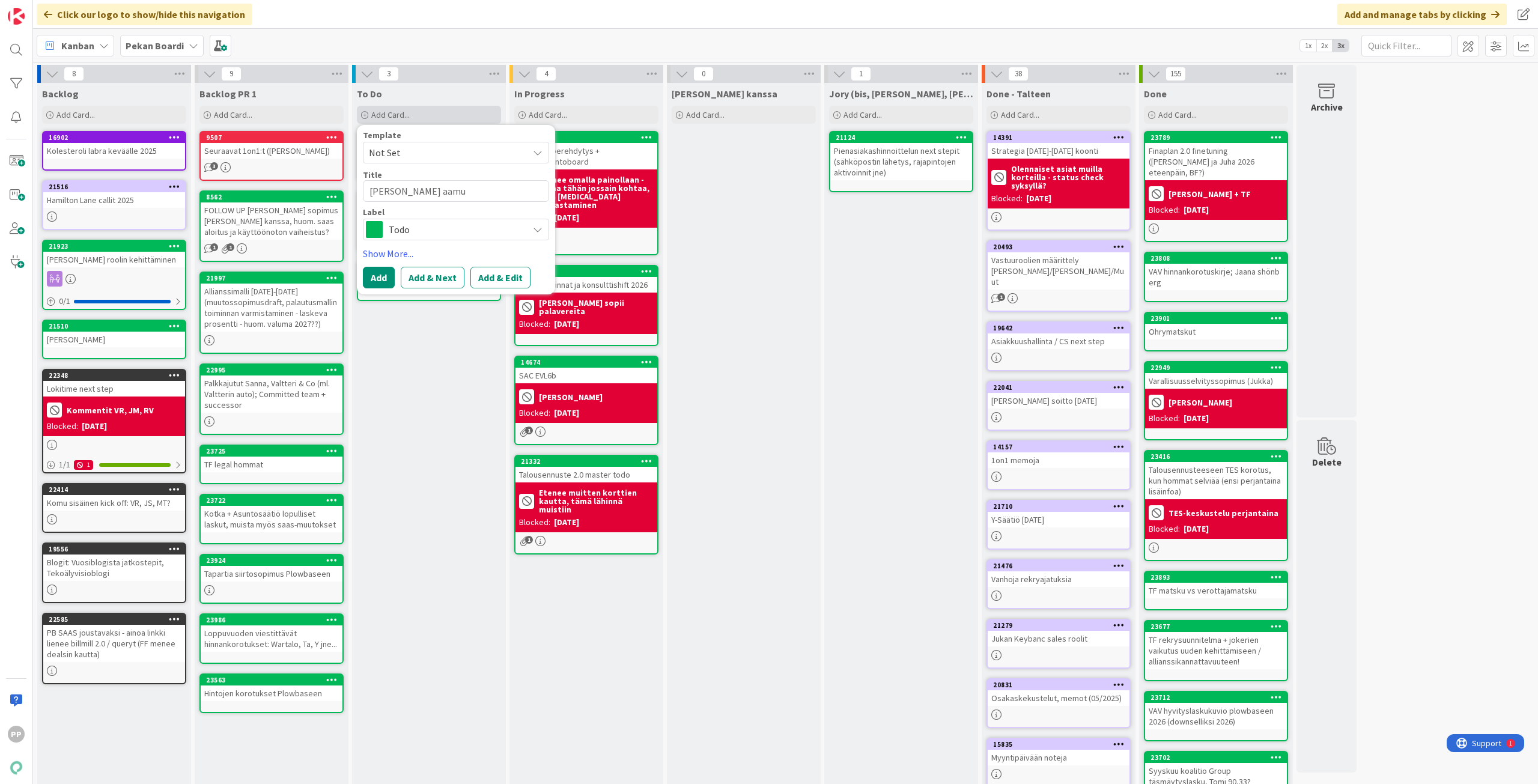
type textarea "x"
type textarea "[PERSON_NAME] aamul"
type textarea "x"
type textarea "[PERSON_NAME] aamull"
type textarea "x"
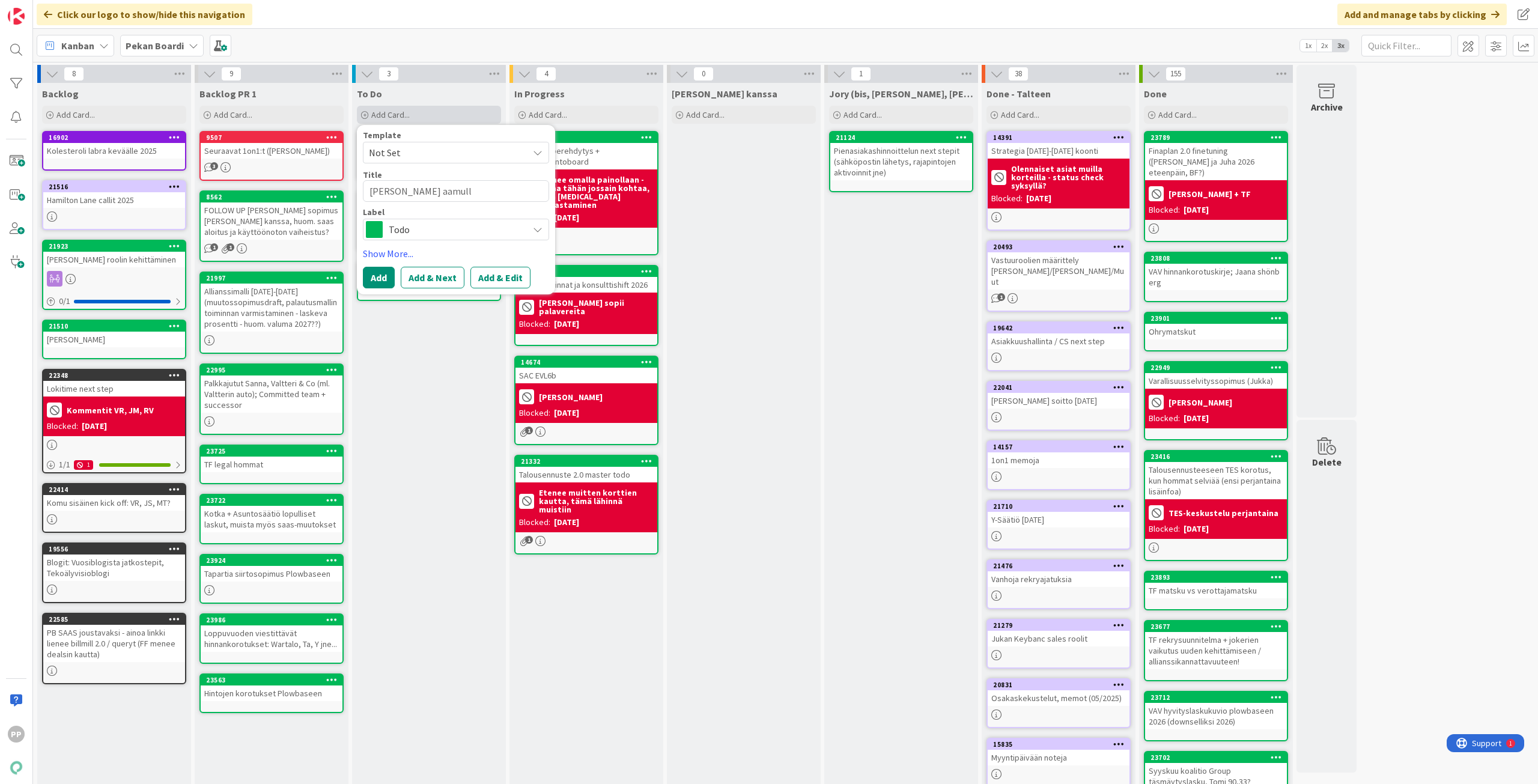
type textarea "[PERSON_NAME] aamulla"
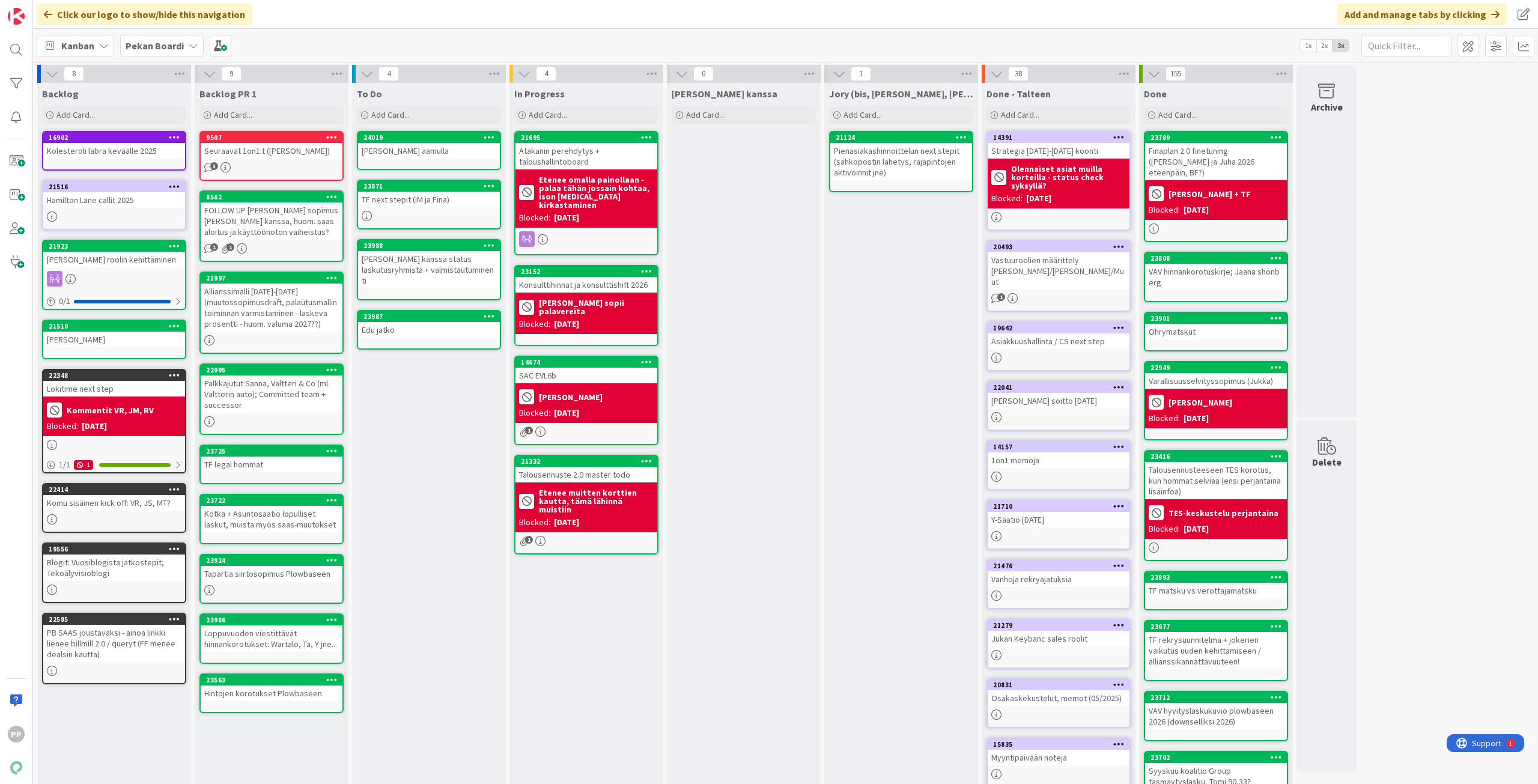
click at [451, 42] on div "Kanban Pekan Boardi 1x 2x 3x" at bounding box center [786, 46] width 1505 height 33
click at [440, 685] on div "To Do Add Card... Template Not Set Title 0 / 128 Label Todo Show More... Add Ad…" at bounding box center [429, 501] width 154 height 837
click at [413, 576] on div "To Do Add Card... Template Not Set Title 0 / 128 Label Todo Show More... Add Ad…" at bounding box center [429, 501] width 154 height 837
click at [438, 568] on div "To Do Add Card... Template Not Set Title 0 / 128 Label Todo Show More... Add Ad…" at bounding box center [429, 501] width 154 height 837
click at [748, 254] on div "[PERSON_NAME] kanssa Add Card..." at bounding box center [743, 501] width 154 height 837
